Goal: Information Seeking & Learning: Learn about a topic

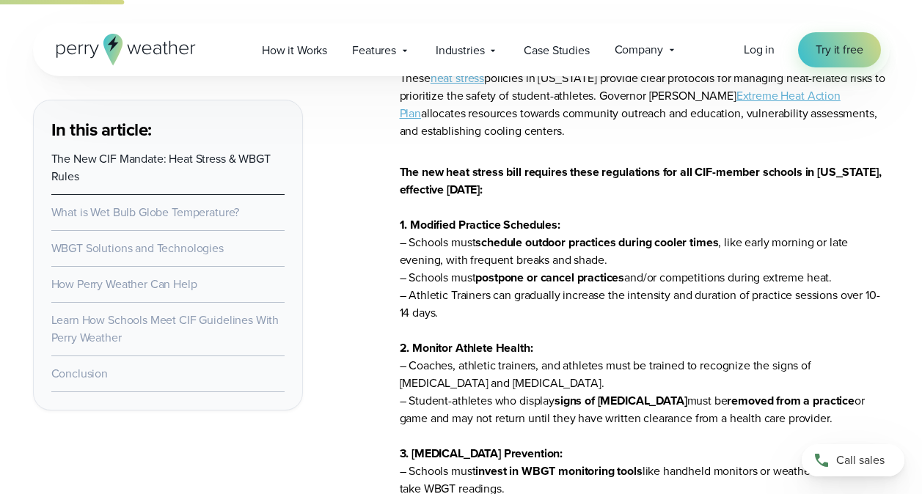
scroll to position [1161, 0]
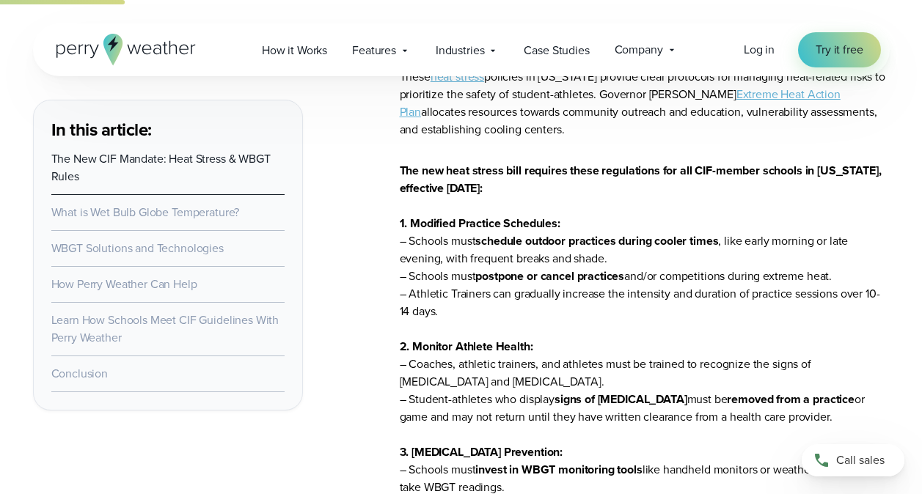
click at [273, 273] on li "How Perry Weather Can Help" at bounding box center [167, 285] width 233 height 36
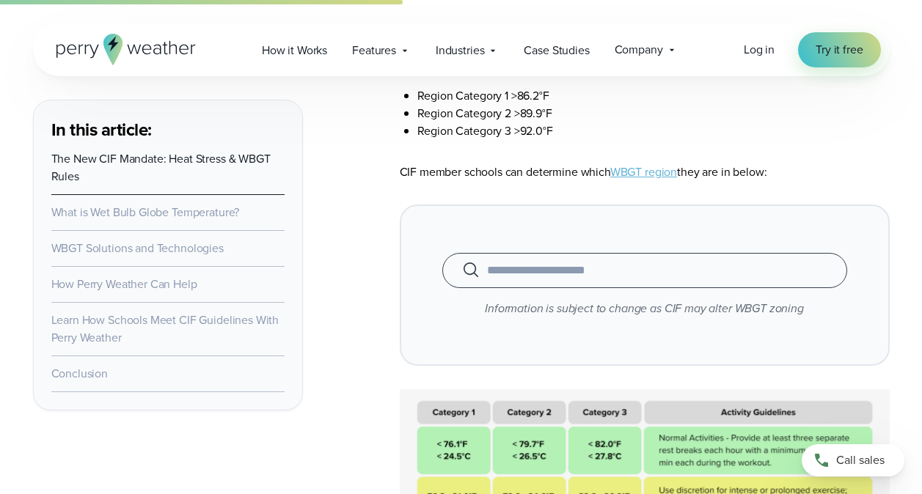
scroll to position [3044, 0]
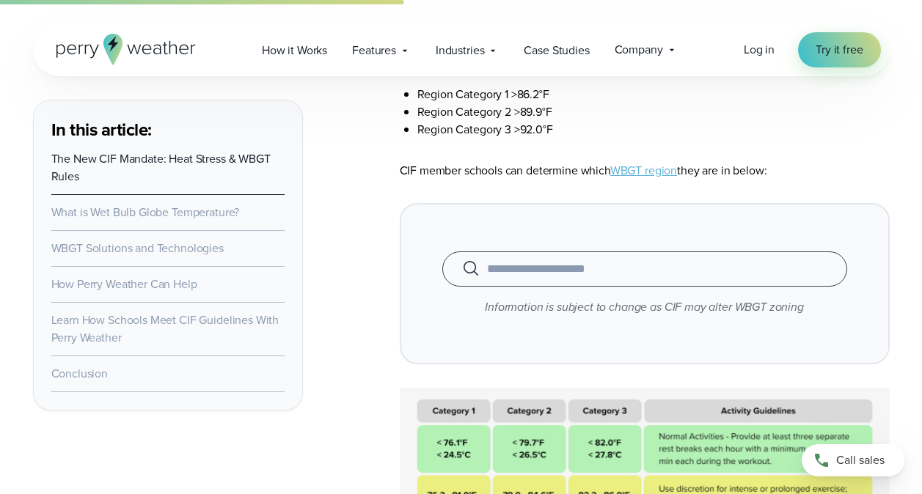
click at [589, 287] on div "When autocomplete results are available use up and down arrows to review and en…" at bounding box center [644, 268] width 405 height 35
click at [589, 278] on input "text" at bounding box center [644, 269] width 368 height 18
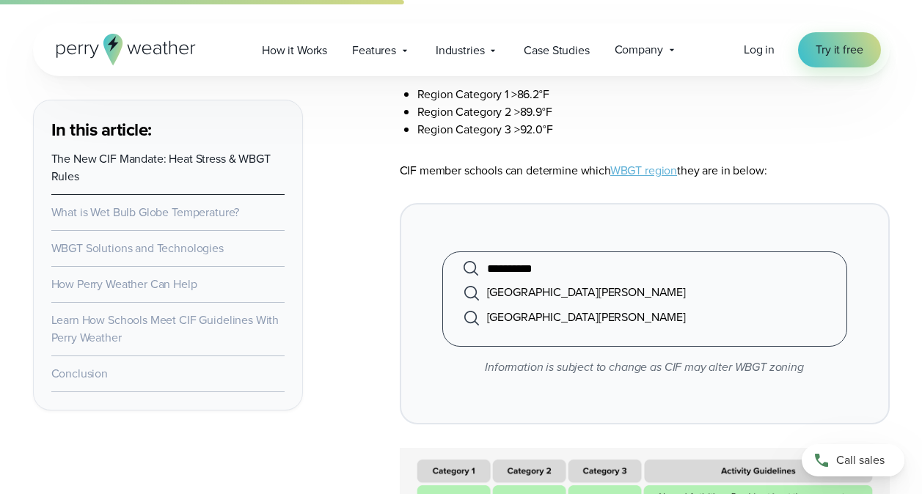
click at [587, 292] on li "Santa Margarita High School" at bounding box center [644, 292] width 368 height 25
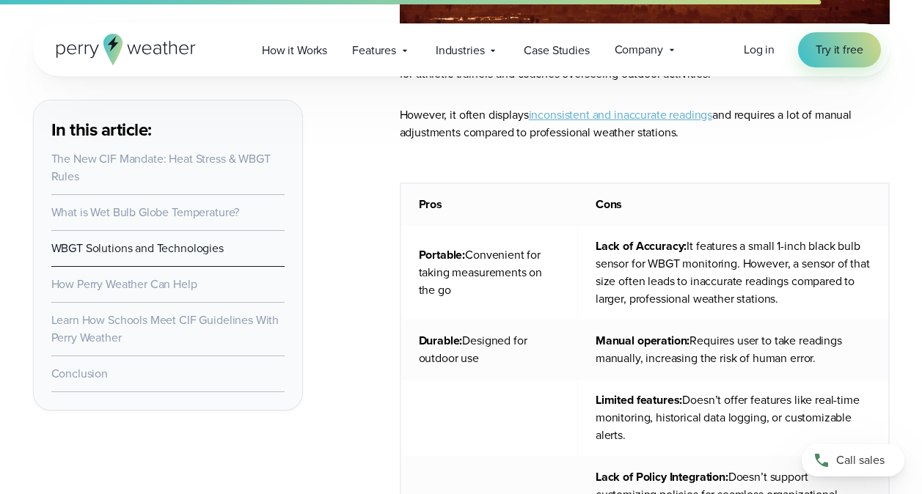
scroll to position [7582, 0]
type input "**********"
click at [611, 344] on td "Manual operation: Requires user to take readings manually, increasing the risk …" at bounding box center [732, 349] width 311 height 59
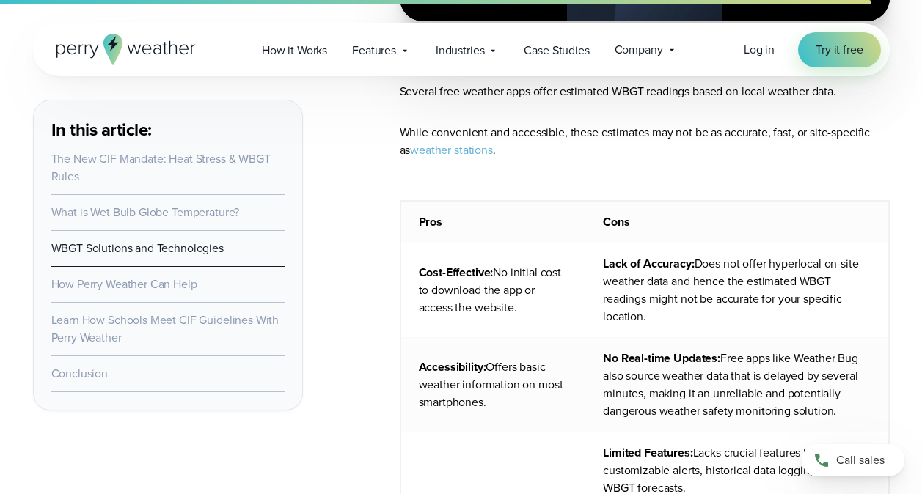
scroll to position [8537, 0]
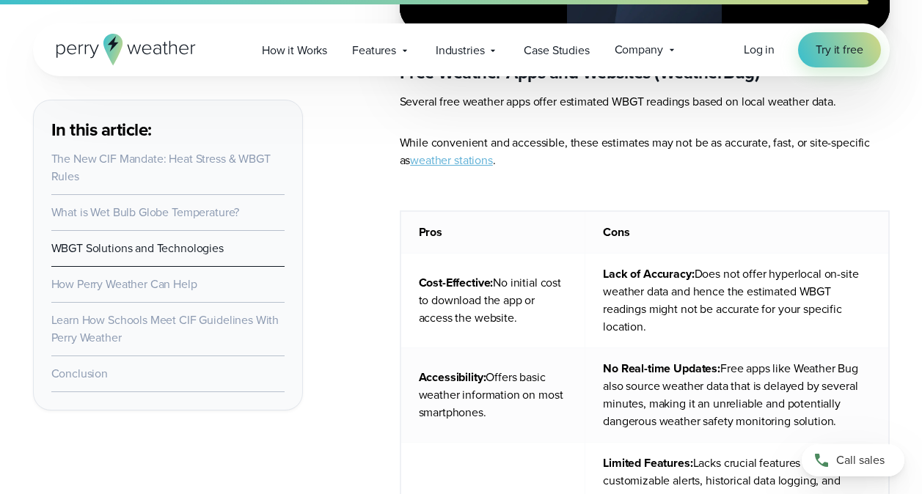
click at [457, 155] on link "weather stations" at bounding box center [451, 160] width 83 height 17
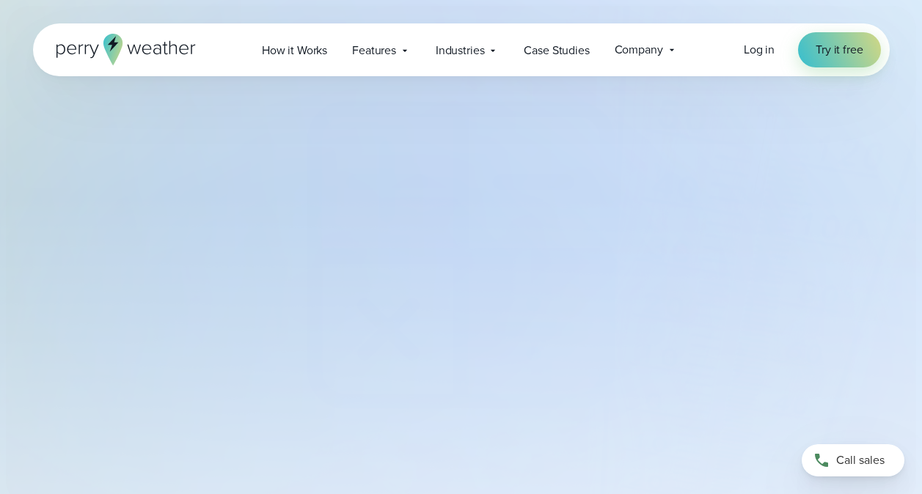
select select "***"
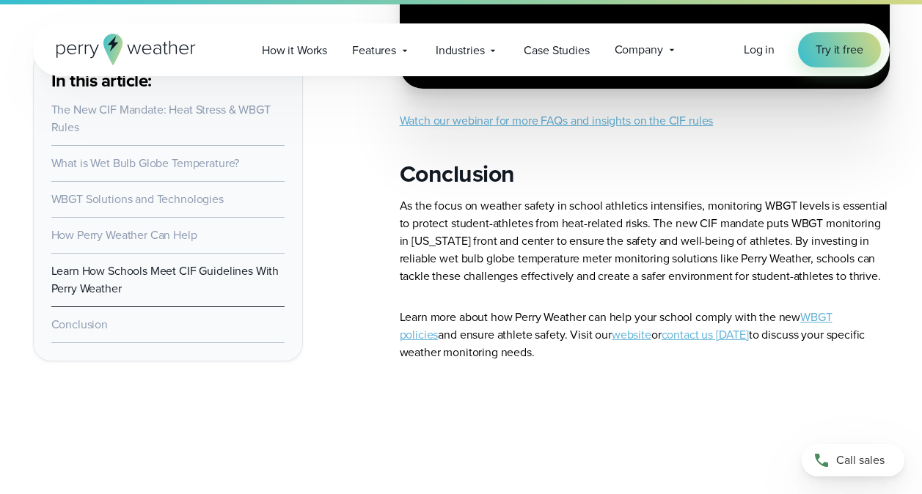
scroll to position [10989, 0]
